Goal: Task Accomplishment & Management: Use online tool/utility

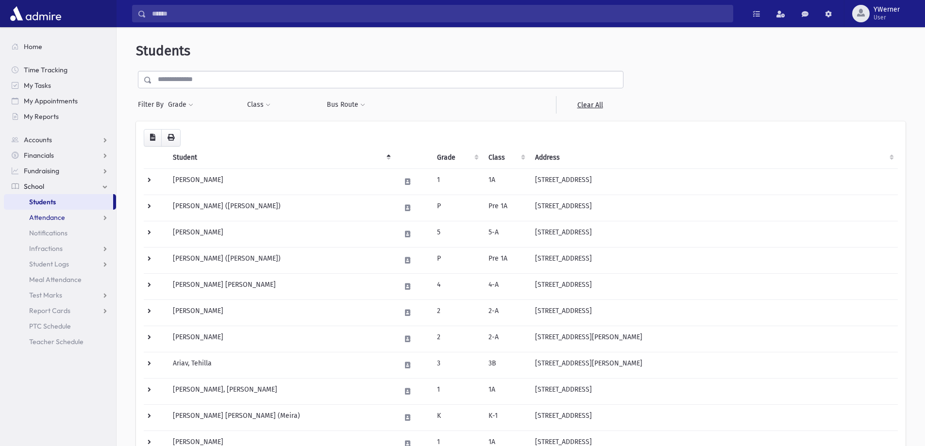
click at [67, 218] on link "Attendance" at bounding box center [60, 218] width 112 height 16
click at [58, 231] on link "Entry" at bounding box center [60, 233] width 112 height 16
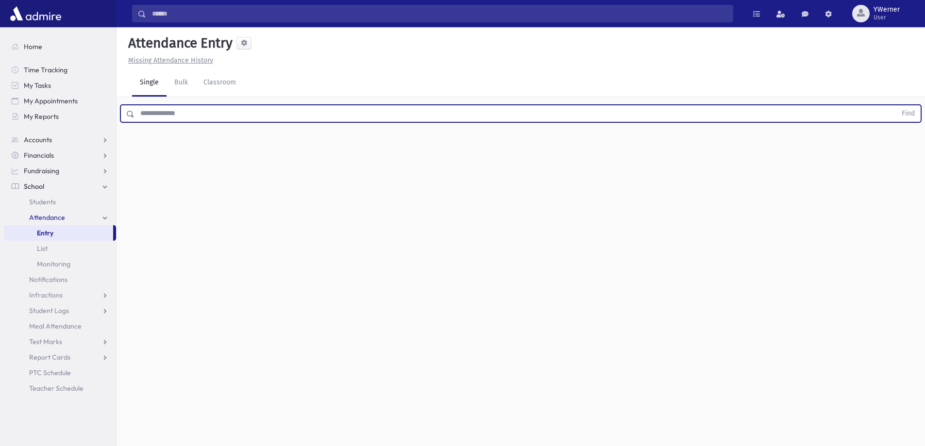
click at [169, 114] on input "text" at bounding box center [516, 113] width 762 height 17
type input "****"
click at [896, 105] on button "Find" at bounding box center [908, 113] width 25 height 17
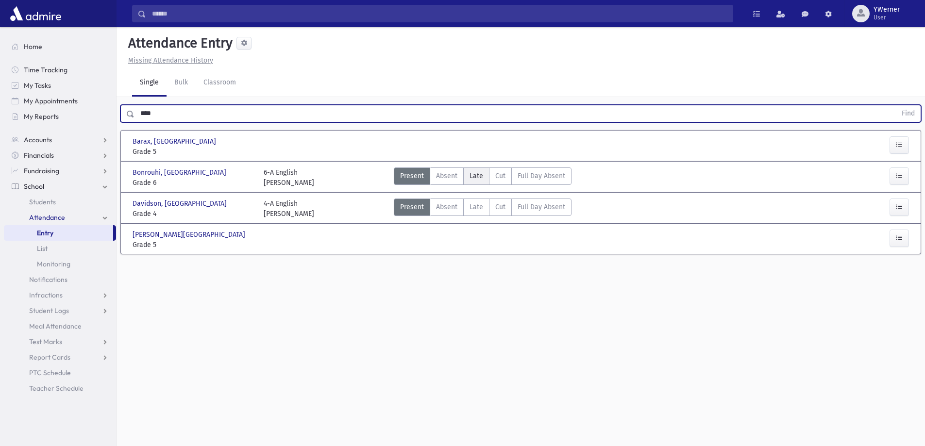
click at [470, 172] on span "Late" at bounding box center [477, 176] width 14 height 10
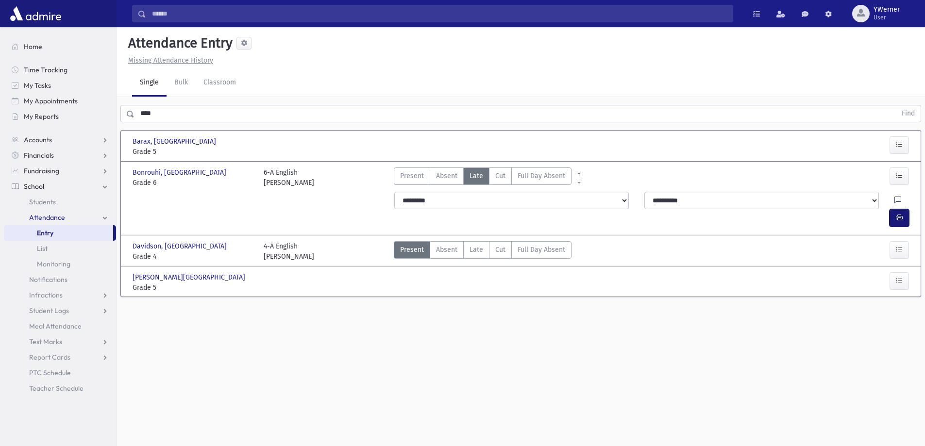
click at [893, 209] on button "button" at bounding box center [899, 217] width 19 height 17
click at [665, 206] on select "**********" at bounding box center [761, 200] width 235 height 17
click at [907, 209] on button "button" at bounding box center [899, 217] width 19 height 17
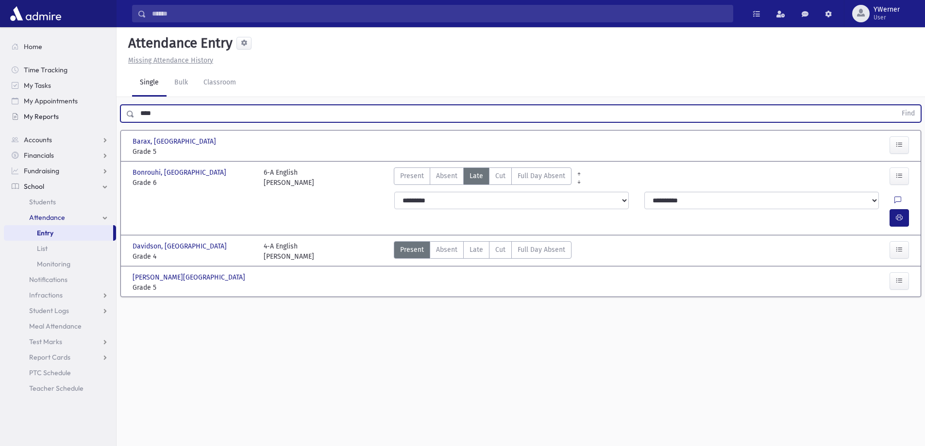
drag, startPoint x: 175, startPoint y: 112, endPoint x: 112, endPoint y: 119, distance: 63.6
click at [112, 119] on div "Search Results All Accounts" at bounding box center [462, 234] width 925 height 468
type input "*"
click at [895, 145] on button "button" at bounding box center [899, 144] width 19 height 17
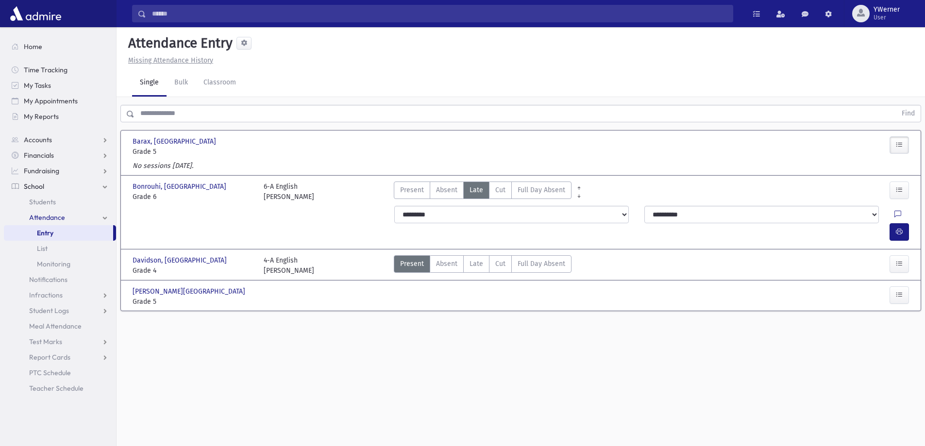
click at [899, 149] on icon "button" at bounding box center [899, 145] width 7 height 8
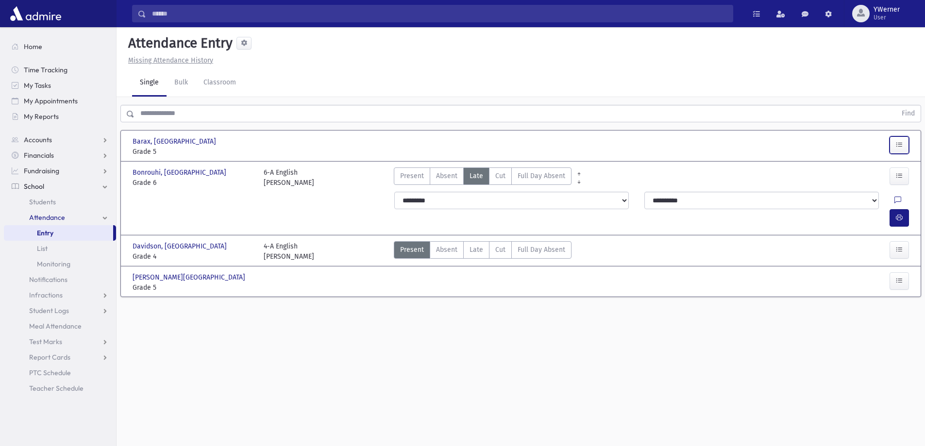
click at [899, 149] on icon "button" at bounding box center [899, 145] width 7 height 8
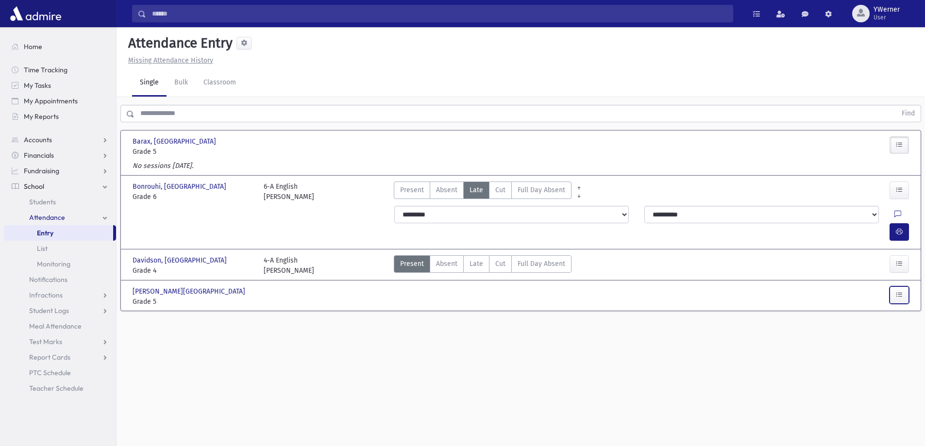
click at [892, 287] on button "button" at bounding box center [899, 295] width 19 height 17
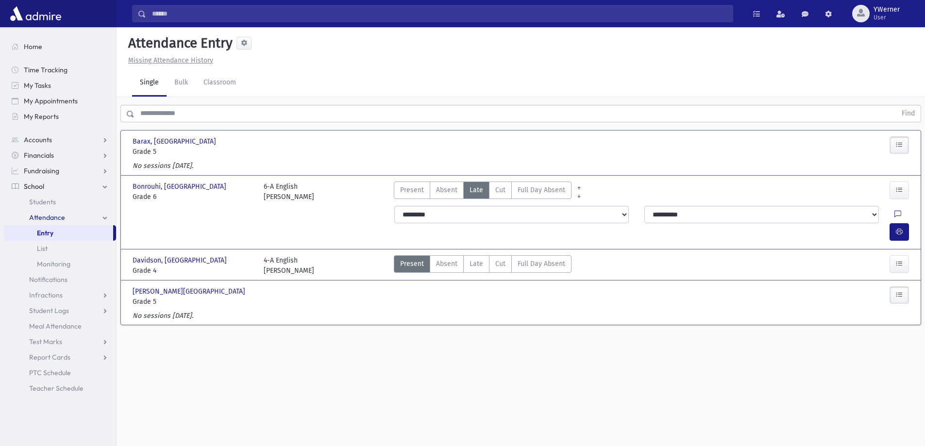
click at [893, 146] on button "button" at bounding box center [899, 144] width 19 height 17
